Goal: Check status

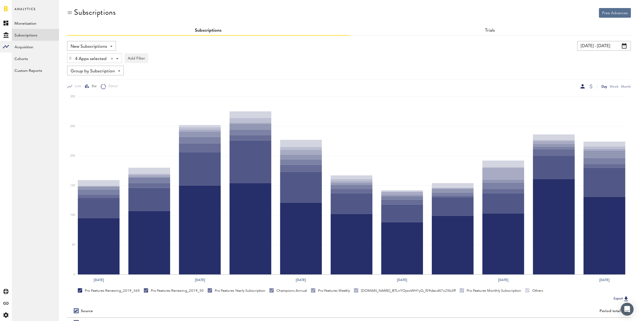
click at [601, 46] on input "[DATE] - [DATE]" at bounding box center [605, 46] width 54 height 10
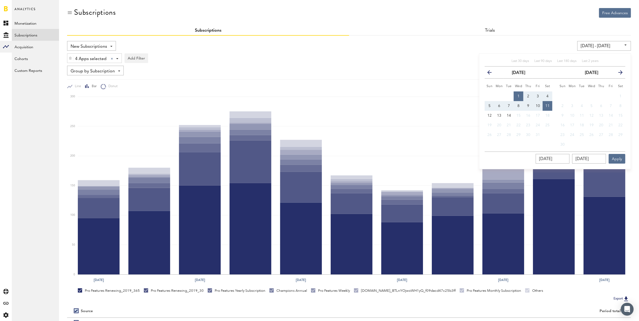
click at [500, 106] on span "6" at bounding box center [499, 106] width 2 height 4
type input "[DATE] - [DATE]"
type input "[DATE]"
click at [490, 115] on span "12" at bounding box center [490, 116] width 4 height 4
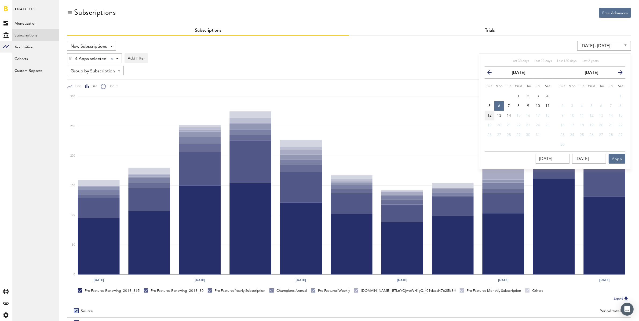
type input "[DATE] - [DATE]"
type input "[DATE]"
click at [623, 159] on button "Apply" at bounding box center [617, 159] width 17 height 10
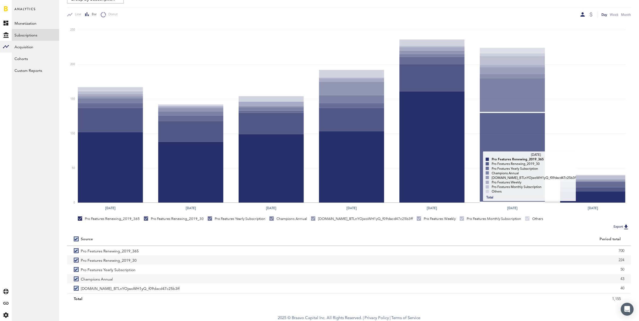
scroll to position [73, 0]
